Goal: Use online tool/utility: Utilize a website feature to perform a specific function

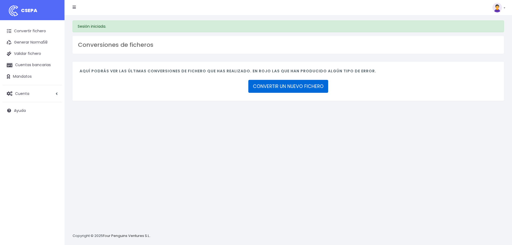
click at [289, 85] on link "CONVERTIR UN NUEVO FICHERO" at bounding box center [288, 86] width 80 height 13
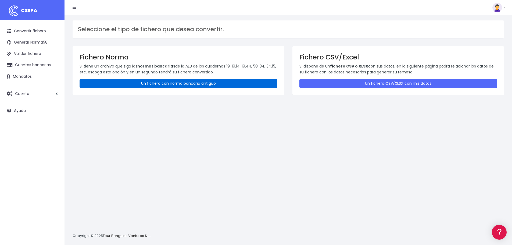
click at [192, 83] on link "Un fichero con norma bancaria antiguo" at bounding box center [178, 83] width 198 height 9
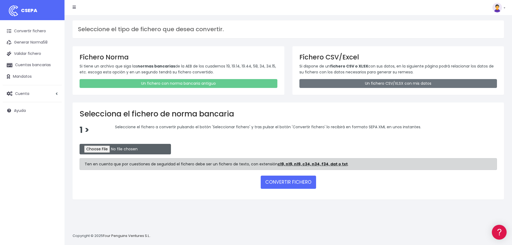
click at [106, 150] on input "file" at bounding box center [124, 149] width 91 height 10
type input "C:\fakepath\REM 2329.TXT"
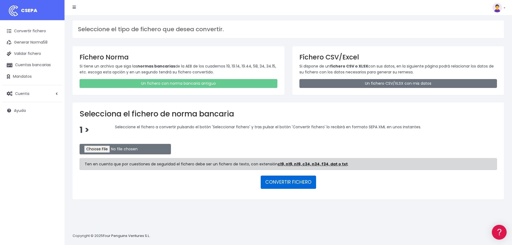
click at [301, 183] on button "CONVERTIR FICHERO" at bounding box center [287, 181] width 55 height 13
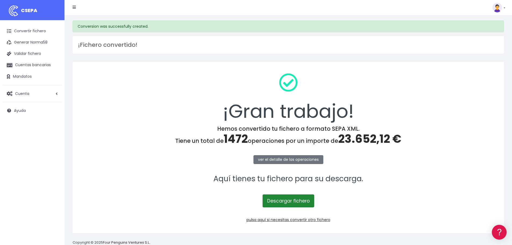
click at [285, 200] on link "Descargar fichero" at bounding box center [288, 200] width 52 height 13
